Goal: Navigation & Orientation: Find specific page/section

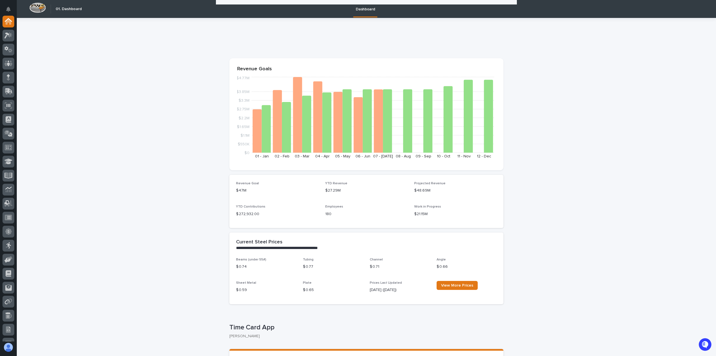
scroll to position [811, 0]
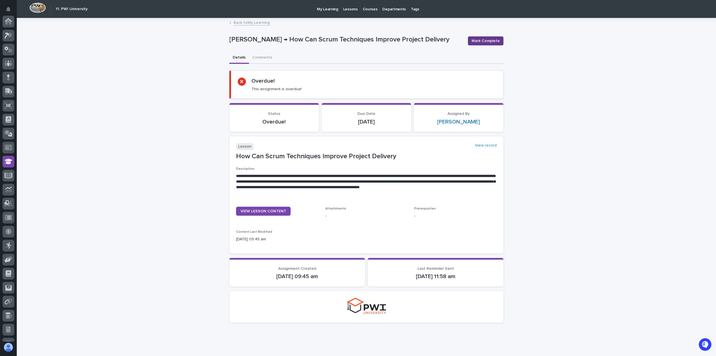
scroll to position [66, 0]
click at [490, 40] on span "Mark Complete" at bounding box center [486, 41] width 28 height 6
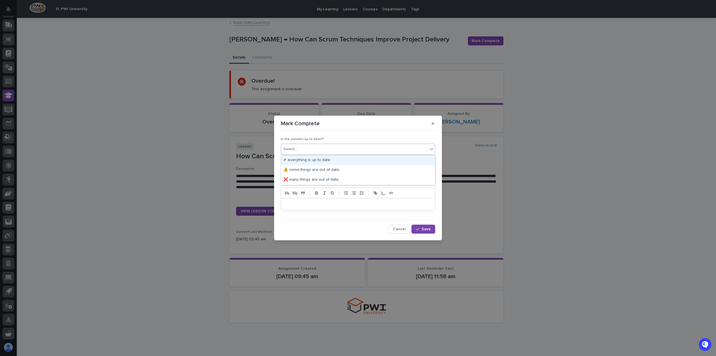
click at [299, 152] on div "Select..." at bounding box center [354, 148] width 147 height 9
click at [297, 160] on div "✔ everything is up to date" at bounding box center [358, 160] width 154 height 10
click at [296, 170] on div "Select..." at bounding box center [290, 171] width 14 height 6
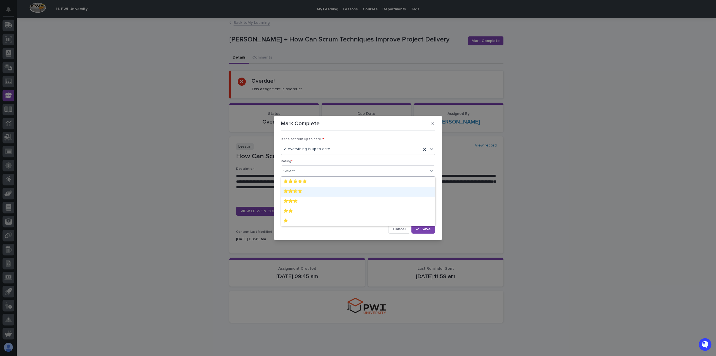
click at [293, 191] on div "⭐⭐⭐⭐" at bounding box center [358, 192] width 154 height 10
click at [297, 203] on p at bounding box center [357, 204] width 145 height 6
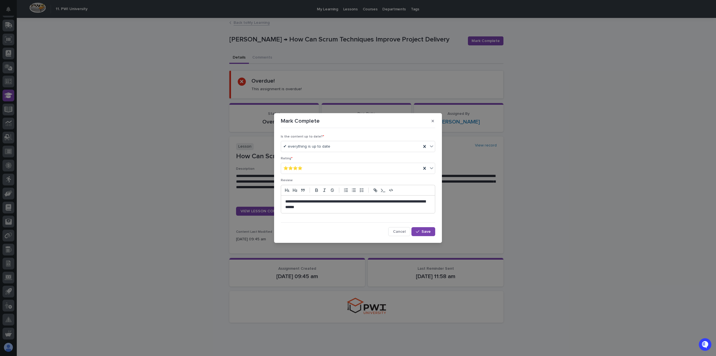
click at [330, 207] on p "**********" at bounding box center [358, 204] width 146 height 11
click at [340, 207] on p "**********" at bounding box center [358, 204] width 146 height 11
click at [427, 234] on button "Save" at bounding box center [423, 231] width 24 height 9
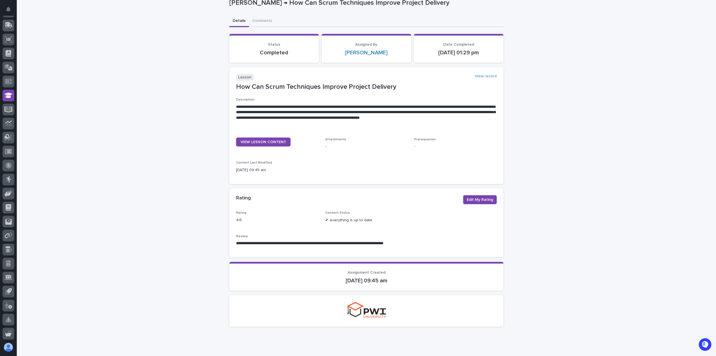
scroll to position [55, 0]
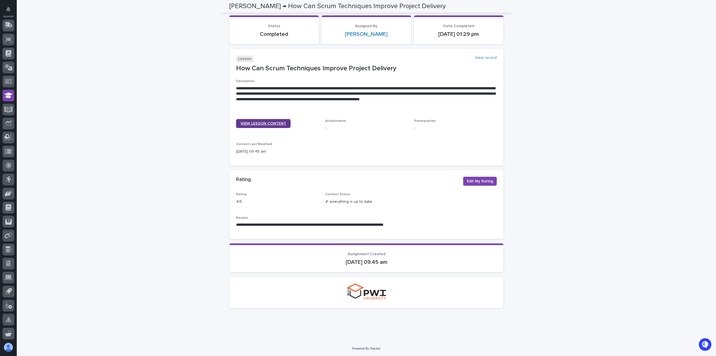
click at [263, 124] on span "VIEW LESSON CONTENT" at bounding box center [264, 123] width 46 height 4
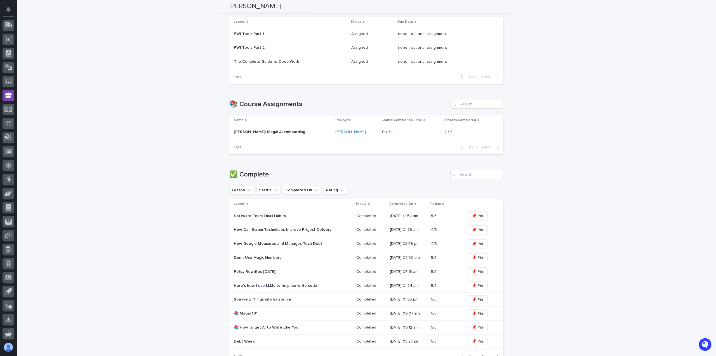
scroll to position [278, 0]
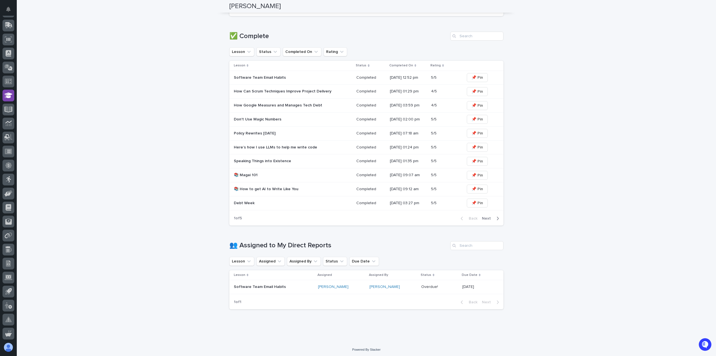
click at [291, 285] on p "Software Team Email Habits" at bounding box center [274, 286] width 80 height 5
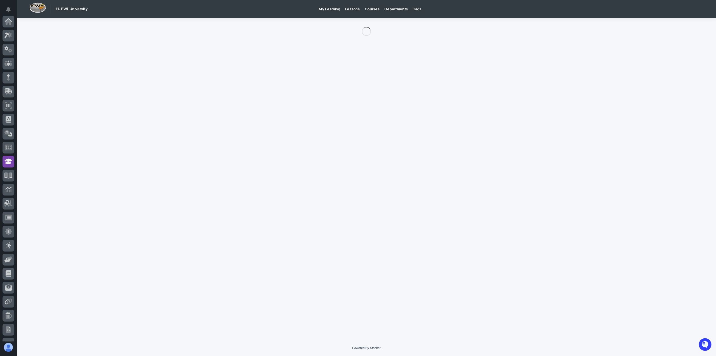
scroll to position [66, 0]
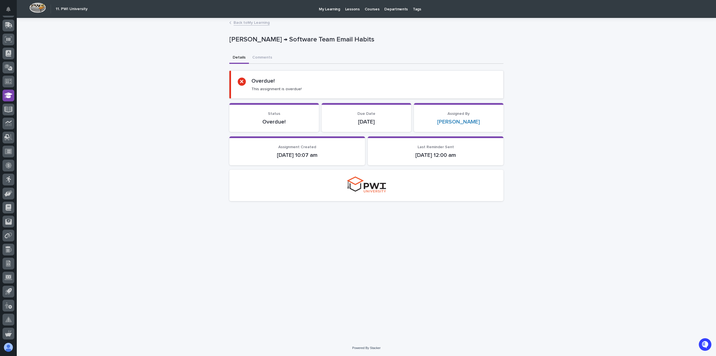
click at [413, 214] on div "Loading... Saving… Loading... Saving… Thaneshwor Pandey → Software Team Email H…" at bounding box center [367, 171] width 280 height 307
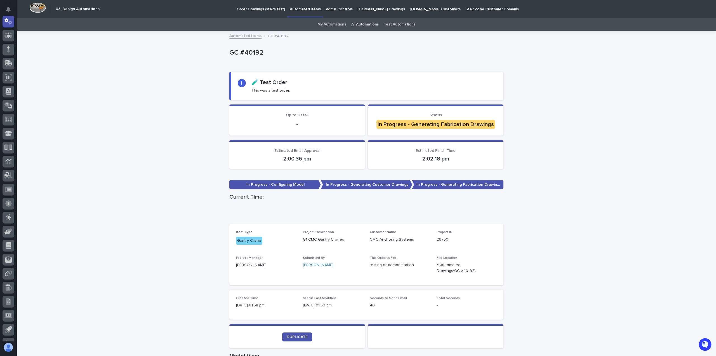
drag, startPoint x: 157, startPoint y: 159, endPoint x: 153, endPoint y: 159, distance: 3.4
click at [156, 159] on div "Loading... Saving… Loading... Saving… GC #40192 GC #40192 Sorry, there was an e…" at bounding box center [366, 336] width 699 height 608
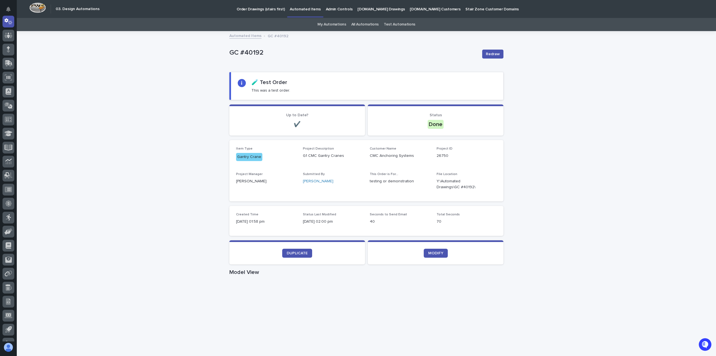
click at [194, 86] on div "Loading... Saving… Loading... Saving… GC #40192 Redraw GC #40192 Redraw Sorry, …" at bounding box center [366, 340] width 699 height 617
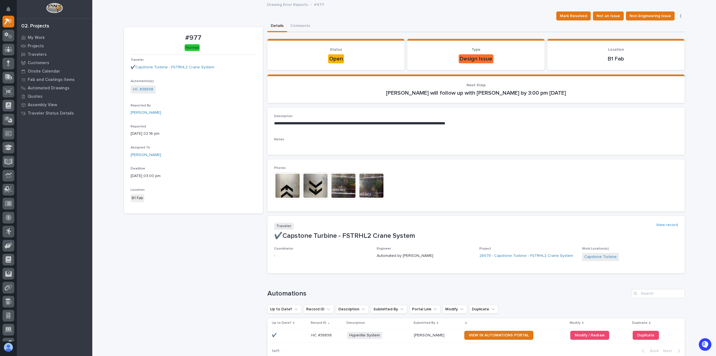
click at [347, 183] on img at bounding box center [343, 185] width 27 height 27
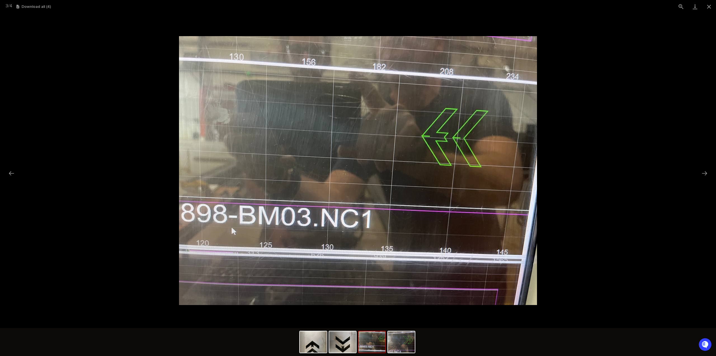
click at [87, 159] on picture at bounding box center [358, 170] width 716 height 314
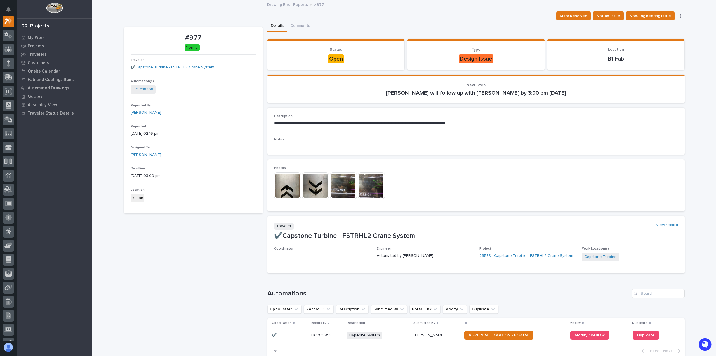
click at [373, 182] on img at bounding box center [371, 185] width 27 height 27
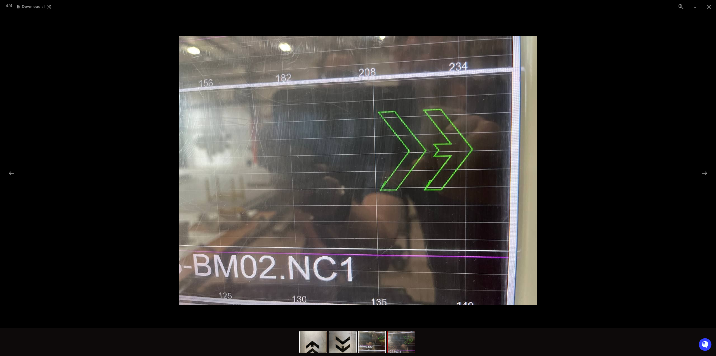
drag, startPoint x: 107, startPoint y: 109, endPoint x: 121, endPoint y: 85, distance: 27.9
click at [107, 109] on picture at bounding box center [358, 170] width 716 height 314
click at [706, 6] on button "Close gallery" at bounding box center [709, 6] width 14 height 13
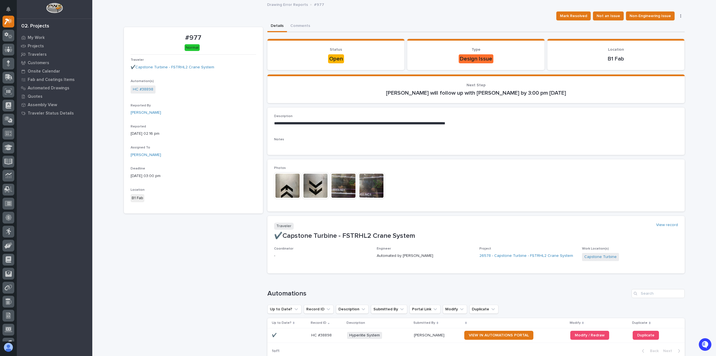
click at [338, 186] on img at bounding box center [343, 185] width 27 height 27
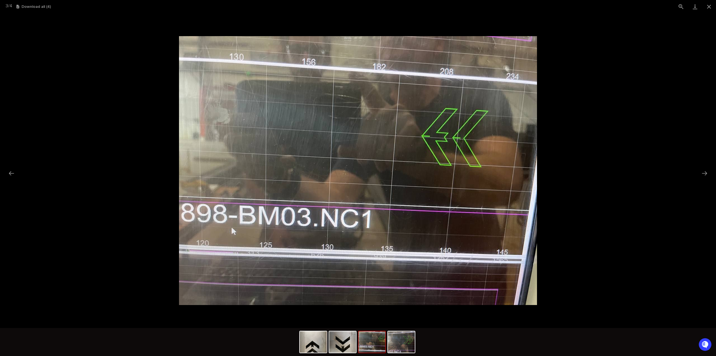
click at [62, 90] on picture at bounding box center [358, 170] width 716 height 314
click at [93, 42] on picture at bounding box center [358, 170] width 716 height 314
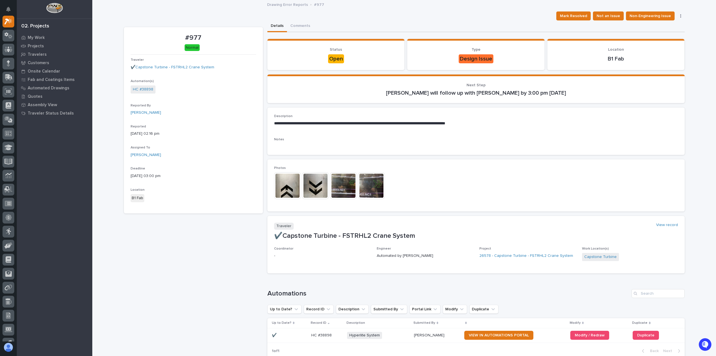
click at [347, 185] on img at bounding box center [343, 185] width 27 height 27
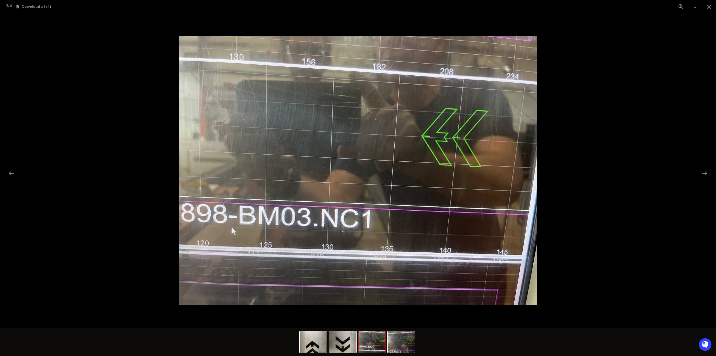
click at [427, 137] on img at bounding box center [358, 170] width 358 height 269
click at [156, 167] on picture at bounding box center [358, 170] width 716 height 314
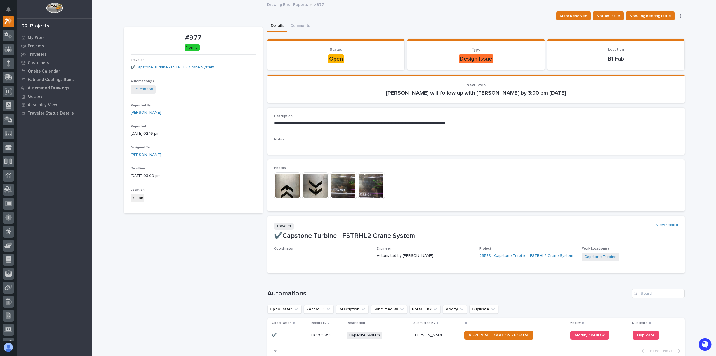
click at [313, 192] on img at bounding box center [315, 185] width 27 height 27
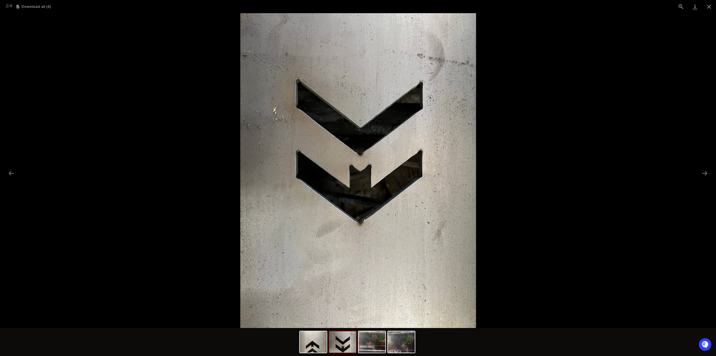
click at [139, 181] on picture at bounding box center [358, 170] width 716 height 314
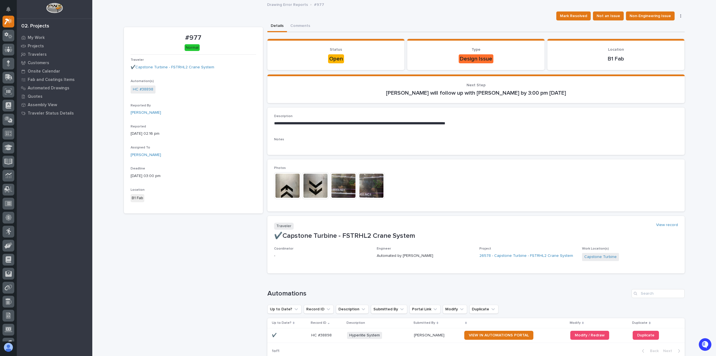
click at [292, 188] on img at bounding box center [287, 185] width 27 height 27
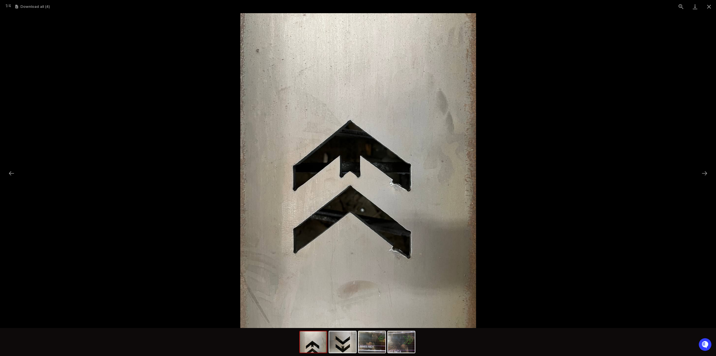
click at [166, 192] on picture at bounding box center [358, 170] width 716 height 314
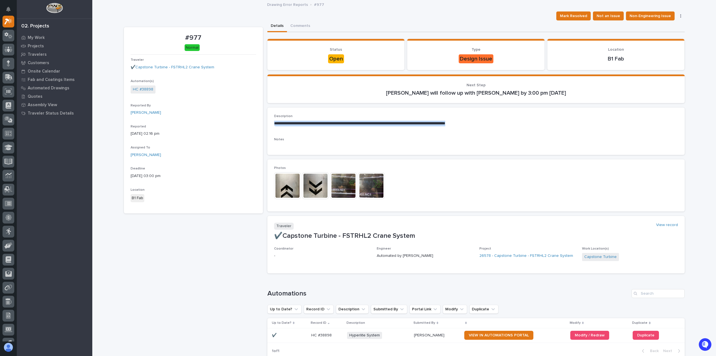
drag, startPoint x: 270, startPoint y: 123, endPoint x: 499, endPoint y: 127, distance: 229.1
click at [499, 127] on div "**********" at bounding box center [475, 130] width 417 height 47
copy p "**********"
click at [394, 128] on div "**********" at bounding box center [476, 122] width 404 height 16
click at [347, 182] on img at bounding box center [343, 185] width 27 height 27
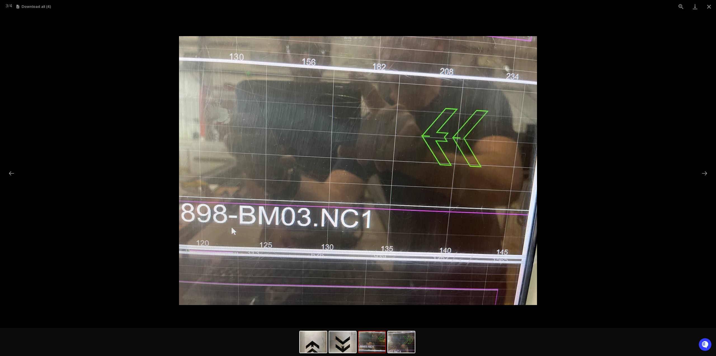
drag, startPoint x: 115, startPoint y: 54, endPoint x: 117, endPoint y: 41, distance: 13.1
click at [115, 53] on picture at bounding box center [358, 170] width 716 height 314
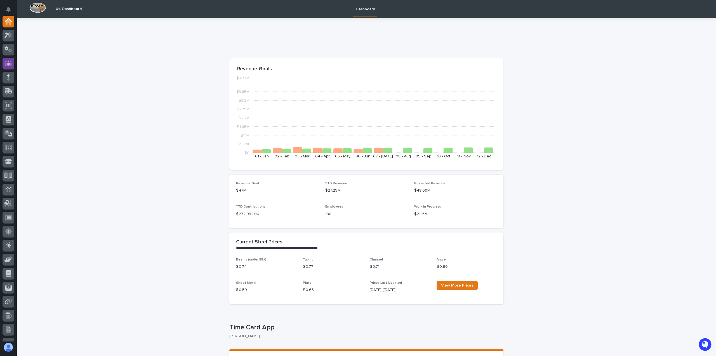
click at [12, 63] on icon at bounding box center [8, 63] width 8 height 6
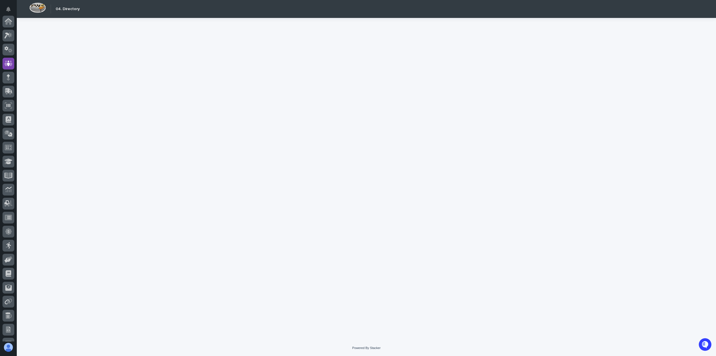
scroll to position [42, 0]
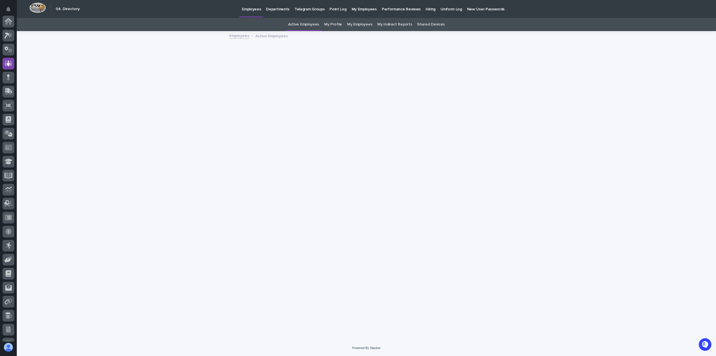
scroll to position [42, 0]
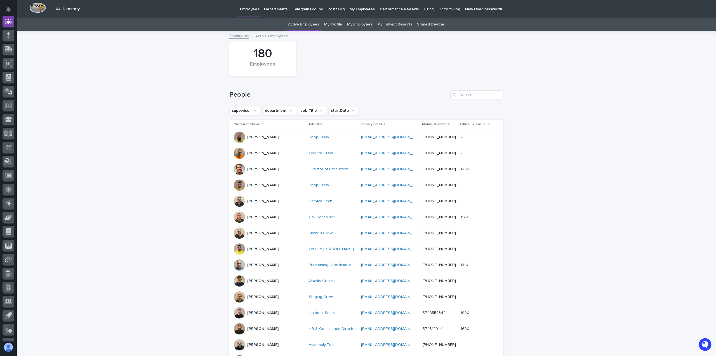
click at [336, 24] on link "My Profile" at bounding box center [333, 24] width 18 height 13
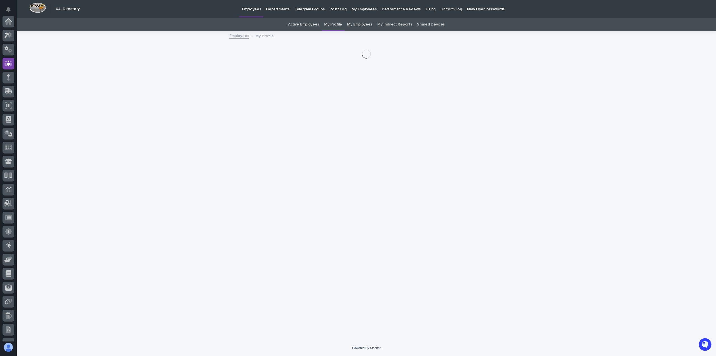
scroll to position [42, 0]
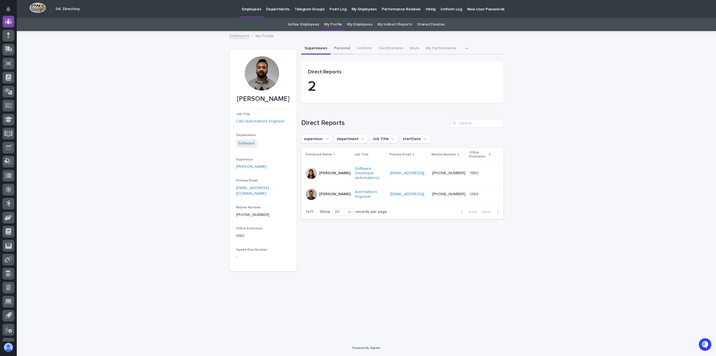
click at [342, 48] on button "Personal" at bounding box center [342, 49] width 23 height 12
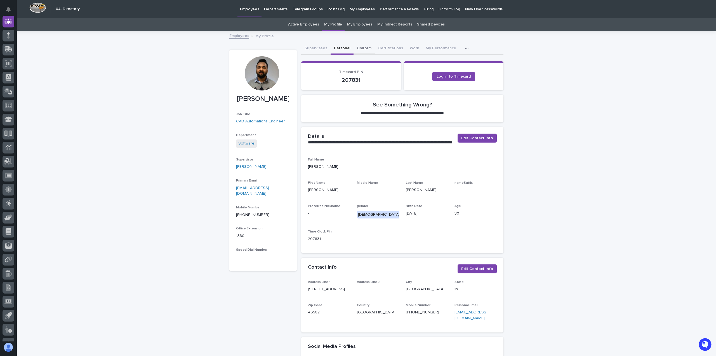
click at [359, 47] on button "Uniform" at bounding box center [364, 49] width 21 height 12
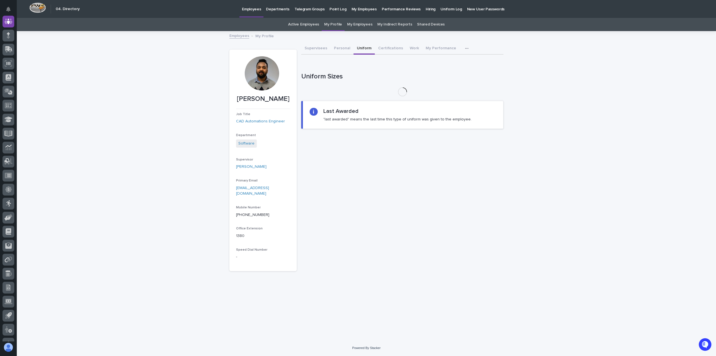
click at [306, 25] on link "Active Employees" at bounding box center [303, 24] width 31 height 13
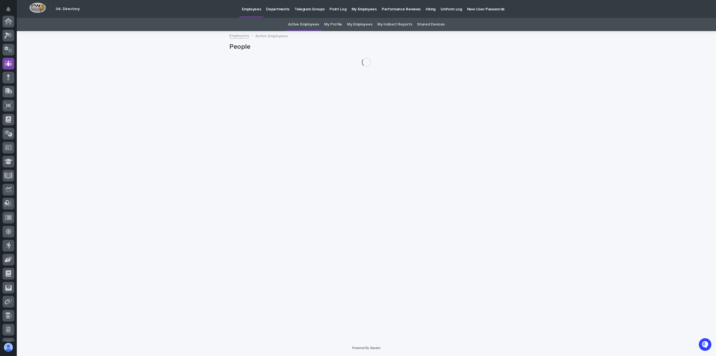
scroll to position [42, 0]
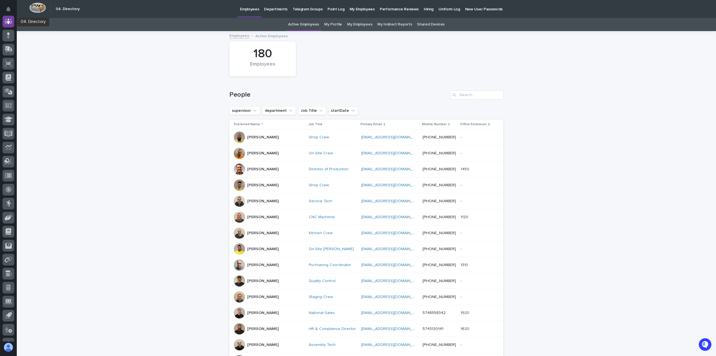
click at [8, 20] on icon at bounding box center [8, 21] width 8 height 6
click at [10, 24] on icon at bounding box center [9, 22] width 6 height 6
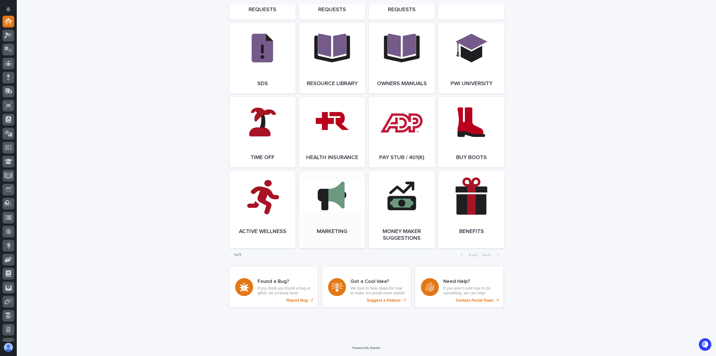
scroll to position [964, 0]
click at [237, 254] on p "1 of 1" at bounding box center [237, 255] width 17 height 14
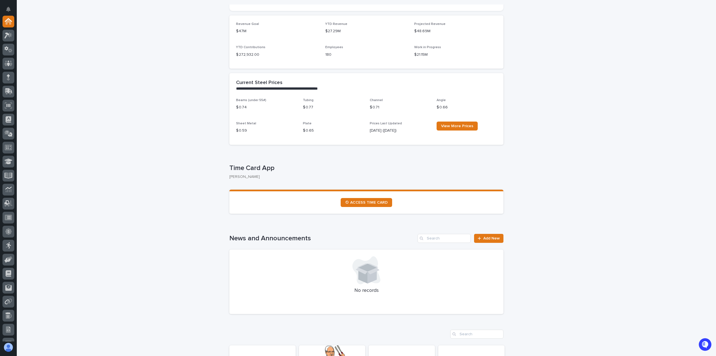
scroll to position [224, 0]
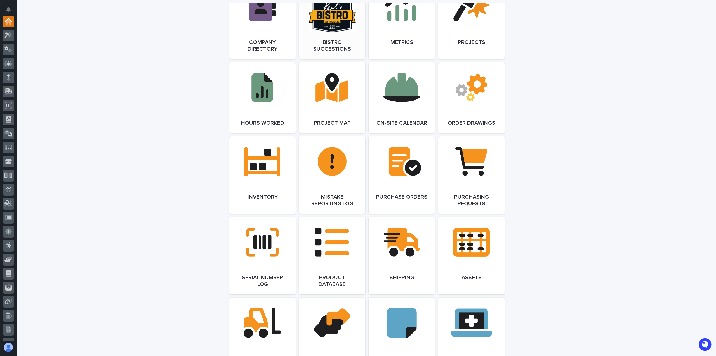
scroll to position [964, 0]
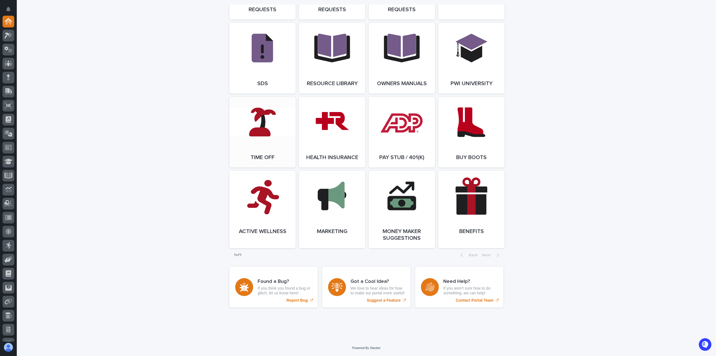
click at [269, 121] on link "Open Link" at bounding box center [262, 132] width 66 height 70
click at [352, 150] on link "Open Link" at bounding box center [332, 132] width 66 height 70
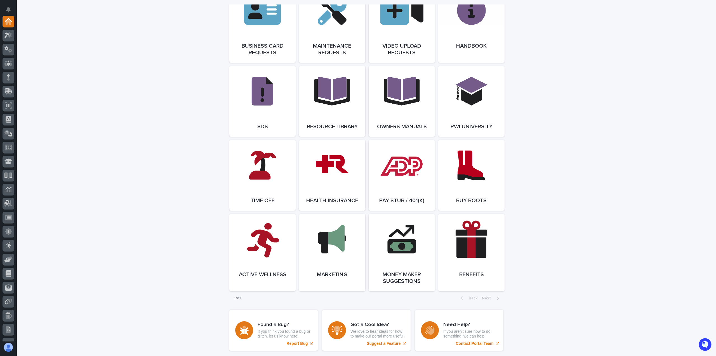
scroll to position [880, 0]
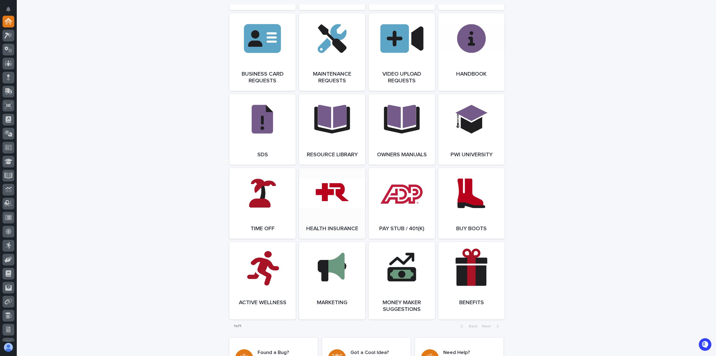
click at [334, 204] on link "Open Link" at bounding box center [332, 203] width 66 height 70
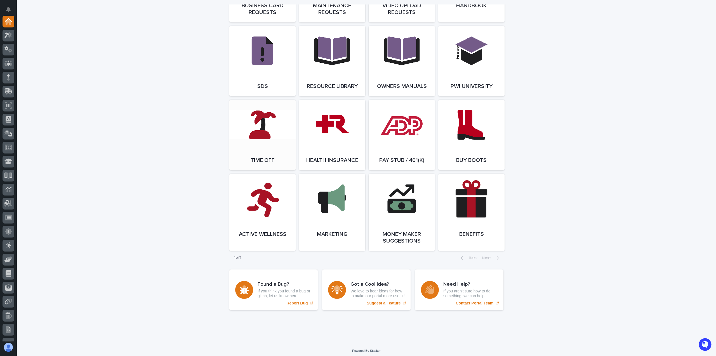
scroll to position [964, 0]
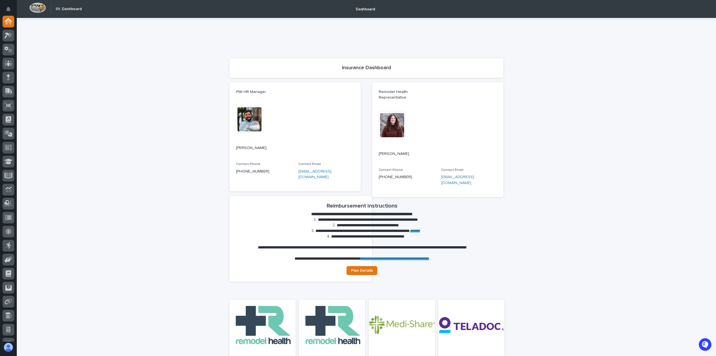
scroll to position [112, 0]
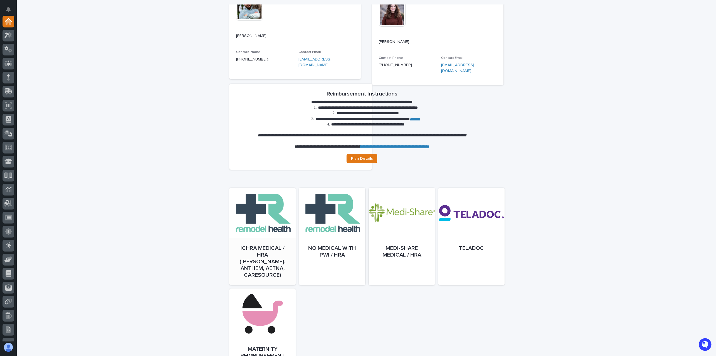
click at [271, 232] on link "Open" at bounding box center [262, 241] width 66 height 97
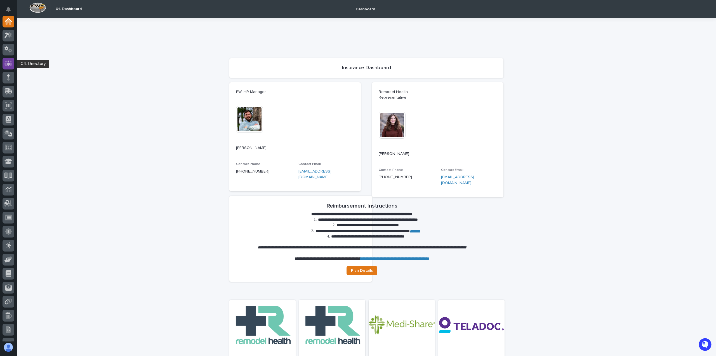
click at [10, 65] on icon at bounding box center [8, 63] width 8 height 6
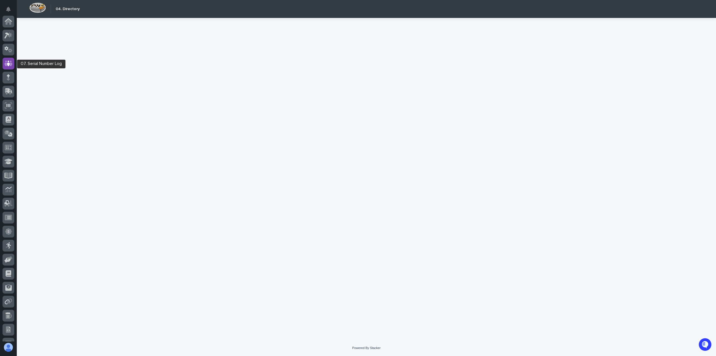
scroll to position [42, 0]
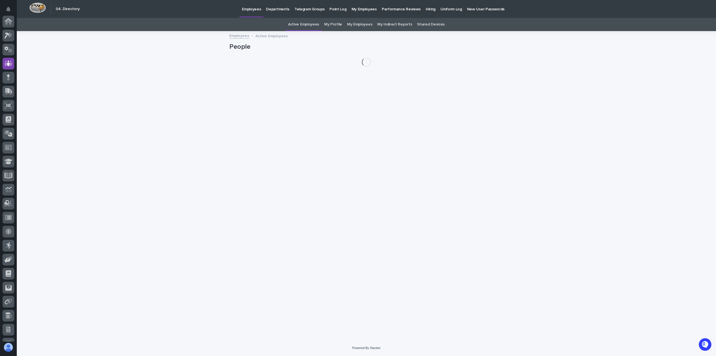
scroll to position [42, 0]
click at [333, 25] on link "My Profile" at bounding box center [333, 24] width 18 height 13
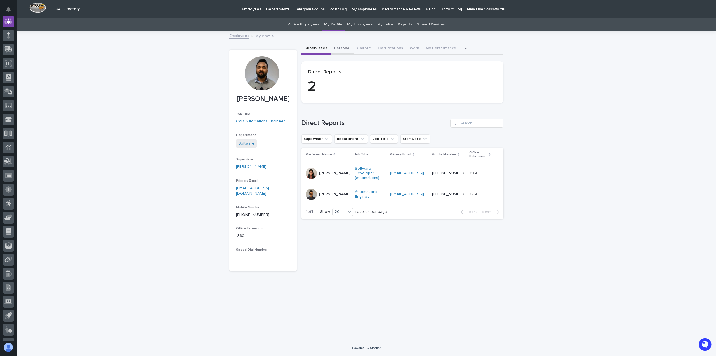
click at [340, 49] on button "Personal" at bounding box center [342, 49] width 23 height 12
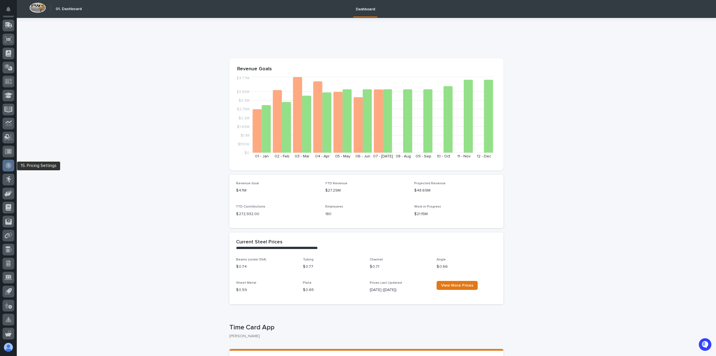
click at [9, 166] on icon at bounding box center [8, 165] width 6 height 6
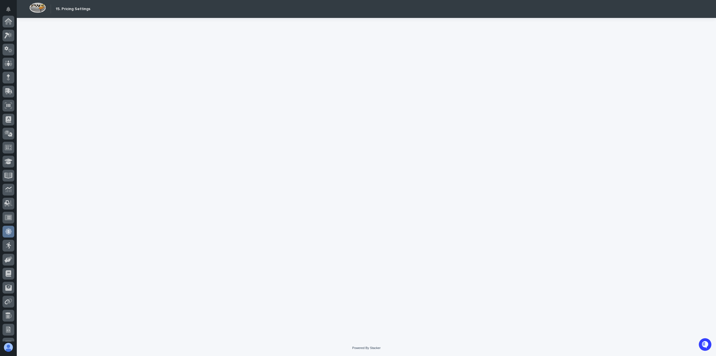
scroll to position [66, 0]
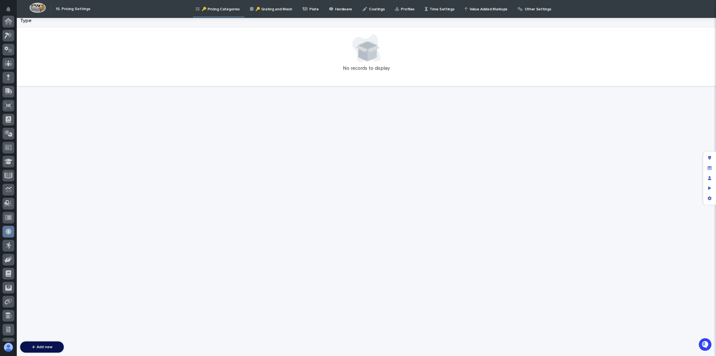
scroll to position [66, 0]
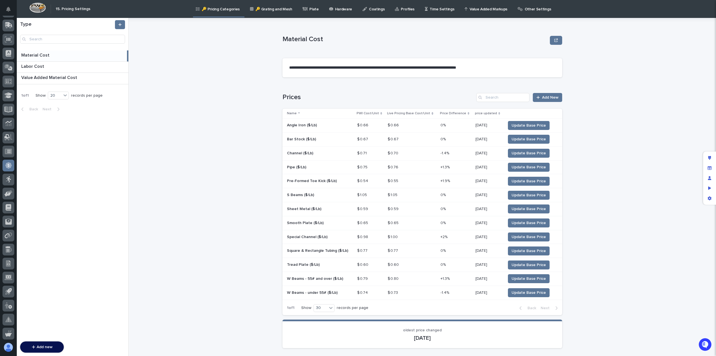
click at [436, 11] on p "Time Settings" at bounding box center [442, 6] width 25 height 12
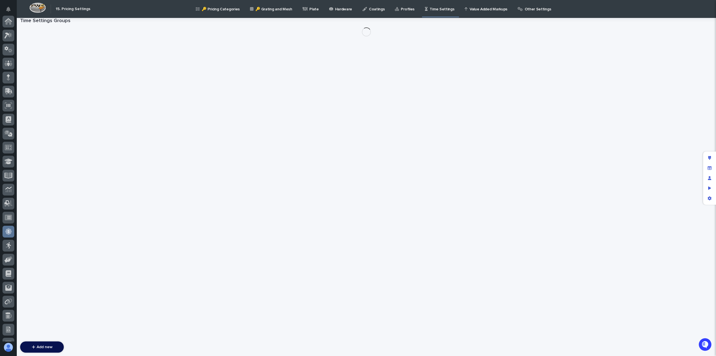
scroll to position [66, 0]
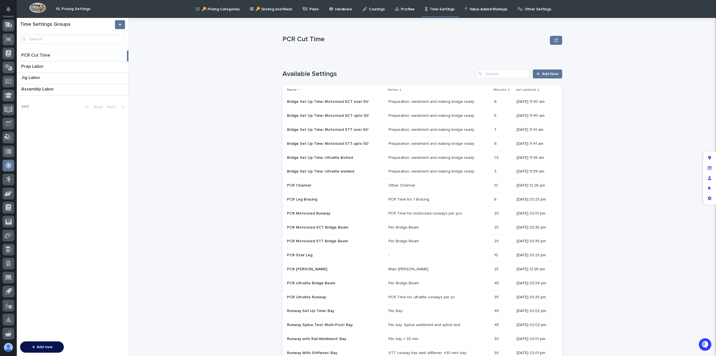
click at [476, 9] on p "Value Added Markups" at bounding box center [489, 6] width 38 height 12
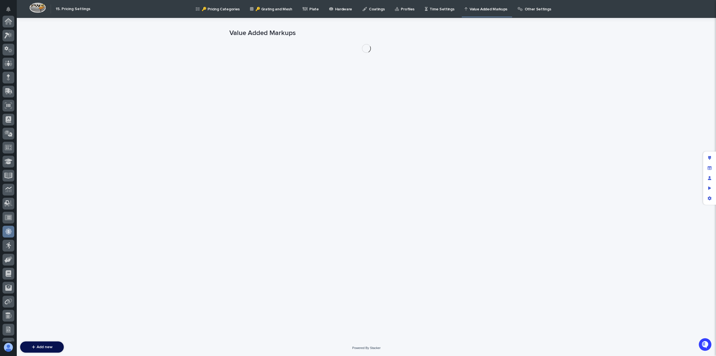
scroll to position [66, 0]
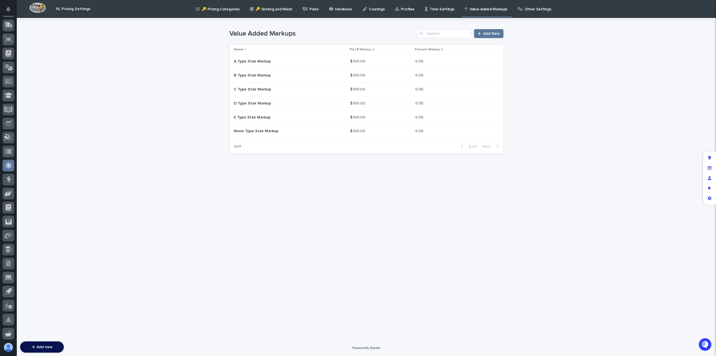
click at [525, 8] on p "Other Settings" at bounding box center [538, 6] width 27 height 12
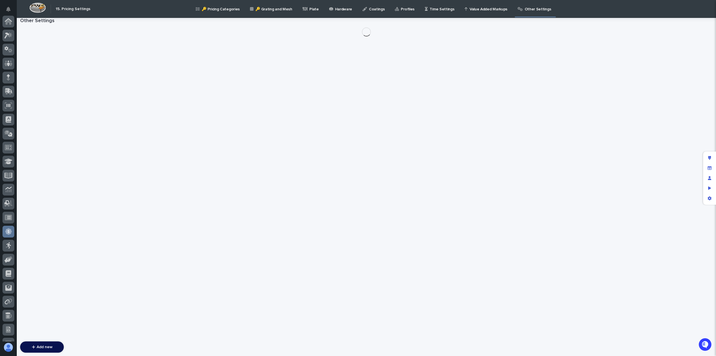
scroll to position [66, 0]
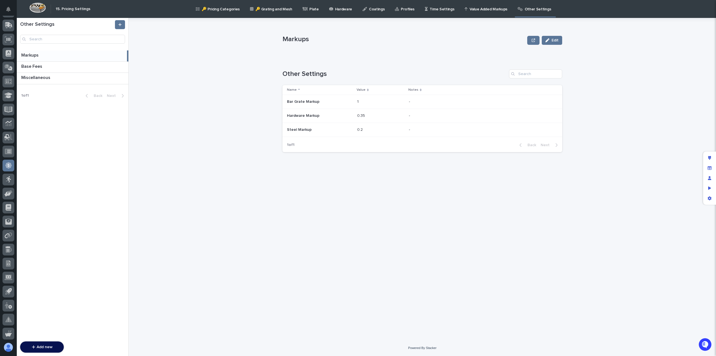
click at [430, 10] on p "Time Settings" at bounding box center [442, 6] width 25 height 12
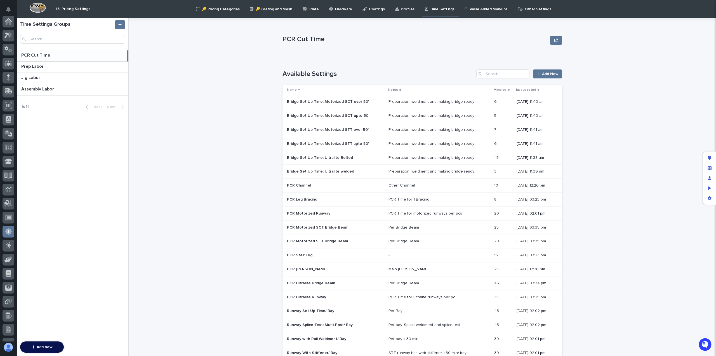
scroll to position [66, 0]
click at [370, 10] on p "Coatings" at bounding box center [377, 6] width 16 height 12
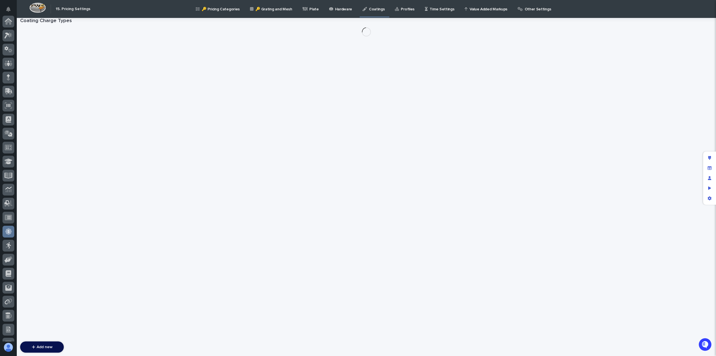
scroll to position [66, 0]
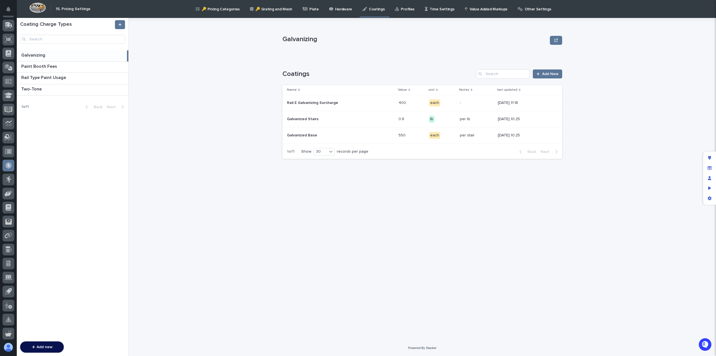
click at [525, 9] on p "Other Settings" at bounding box center [538, 6] width 27 height 12
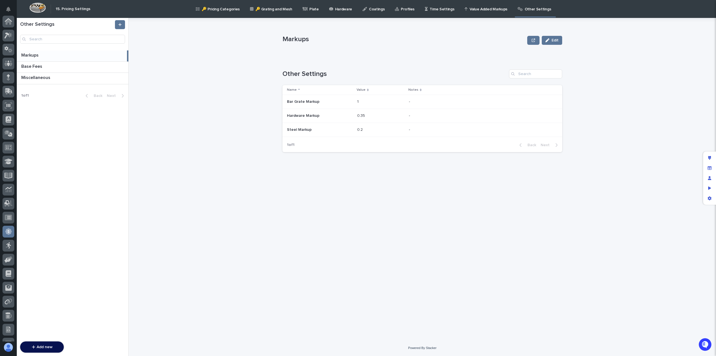
scroll to position [66, 0]
click at [31, 66] on p "Base Fees" at bounding box center [32, 66] width 22 height 6
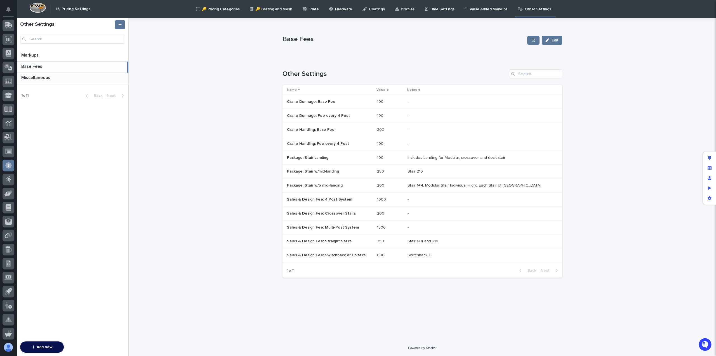
click at [52, 78] on p at bounding box center [73, 77] width 105 height 5
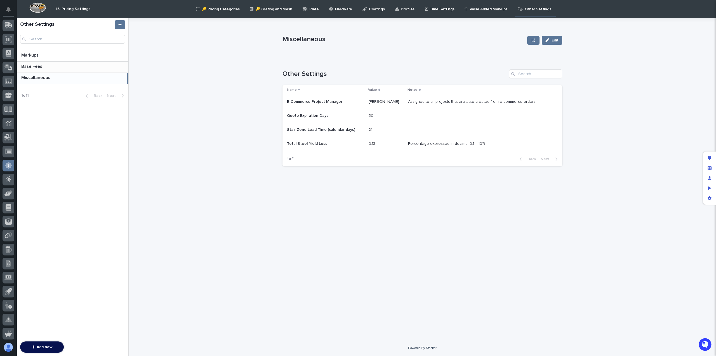
click at [42, 64] on p "Base Fees" at bounding box center [32, 66] width 22 height 6
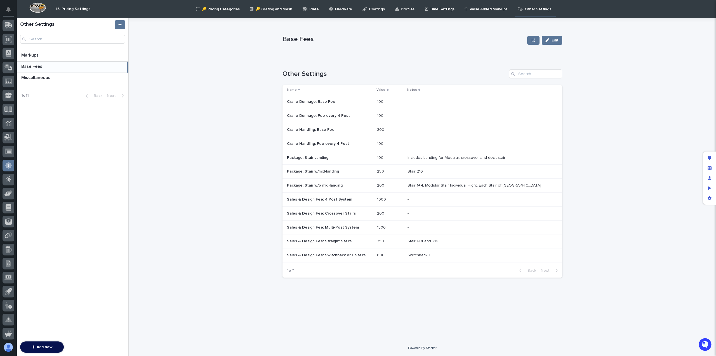
click at [225, 9] on p "🔑 Pricing Categories" at bounding box center [221, 6] width 38 height 12
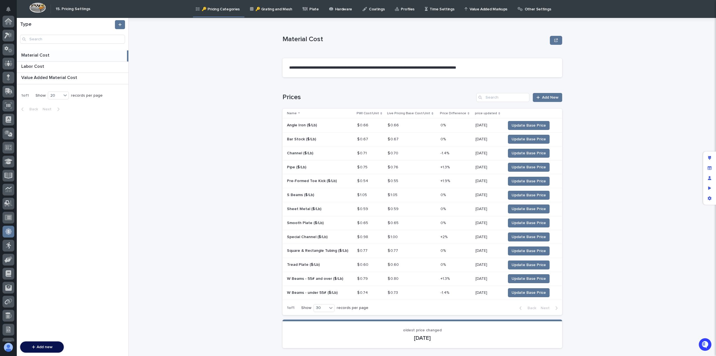
scroll to position [66, 0]
click at [50, 58] on div "Material Cost Material Cost" at bounding box center [72, 55] width 110 height 11
click at [525, 10] on p "Other Settings" at bounding box center [538, 6] width 27 height 12
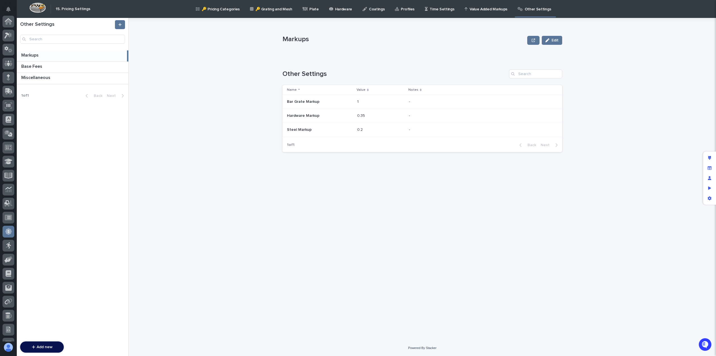
scroll to position [66, 0]
click at [42, 78] on p "Miscellaneous" at bounding box center [36, 77] width 30 height 6
